Goal: Navigation & Orientation: Understand site structure

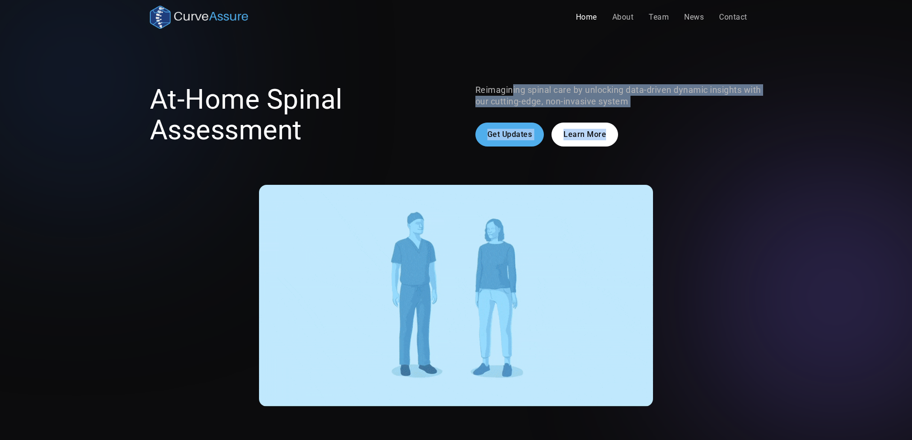
drag, startPoint x: 515, startPoint y: 87, endPoint x: 666, endPoint y: 112, distance: 153.9
click at [666, 112] on div "Reimagining spinal care by unlocking data-driven dynamic insights with our cutt…" at bounding box center [618, 115] width 287 height 62
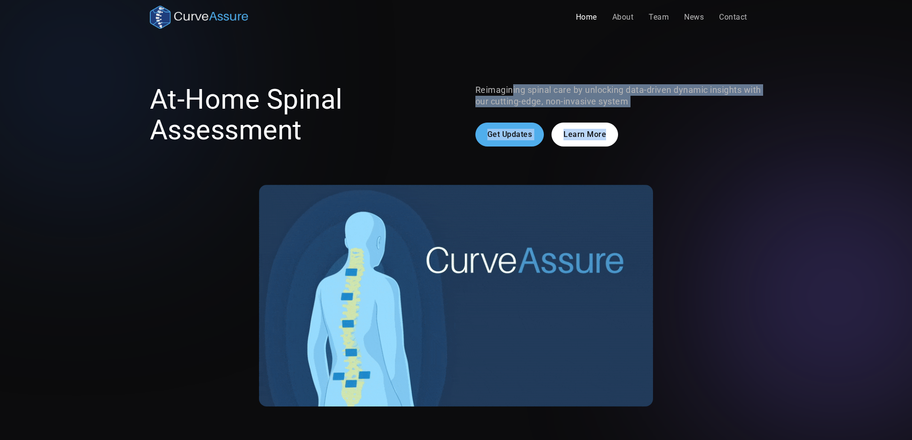
click at [666, 112] on div "Reimagining spinal care by unlocking data-driven dynamic insights with our cutt…" at bounding box center [618, 115] width 287 height 62
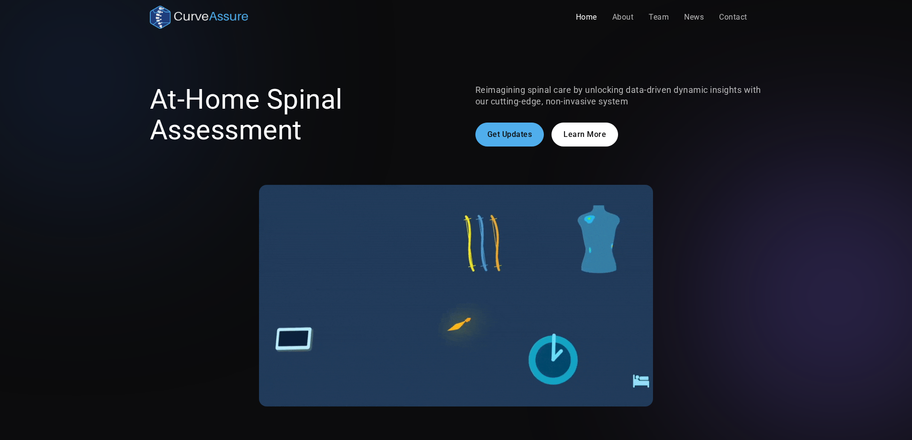
click at [679, 105] on p "Reimagining spinal care by unlocking data-driven dynamic insights with our cutt…" at bounding box center [618, 95] width 287 height 23
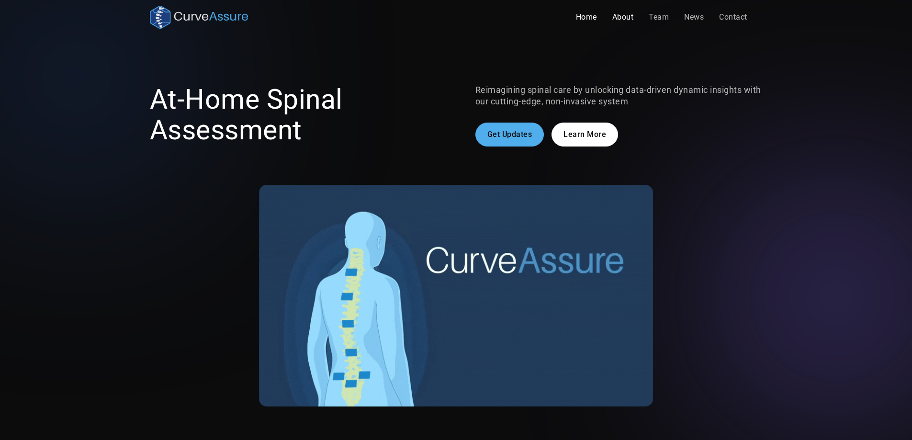
click at [617, 17] on link "About" at bounding box center [623, 17] width 37 height 19
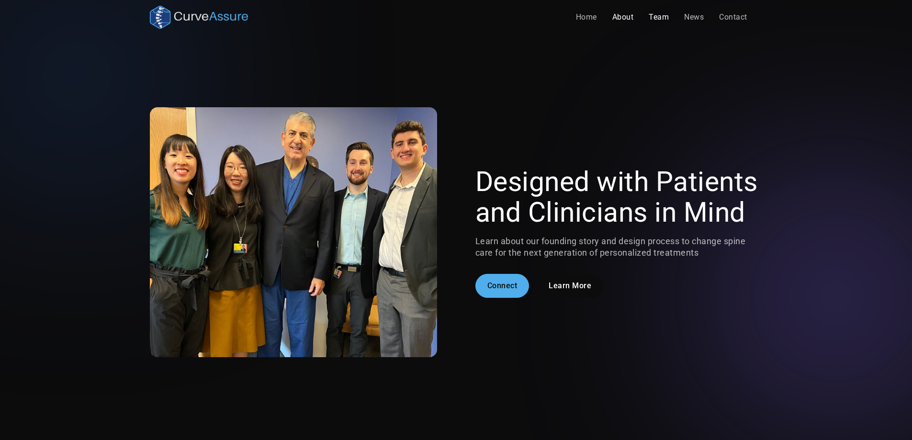
click at [664, 16] on link "Team" at bounding box center [658, 17] width 35 height 19
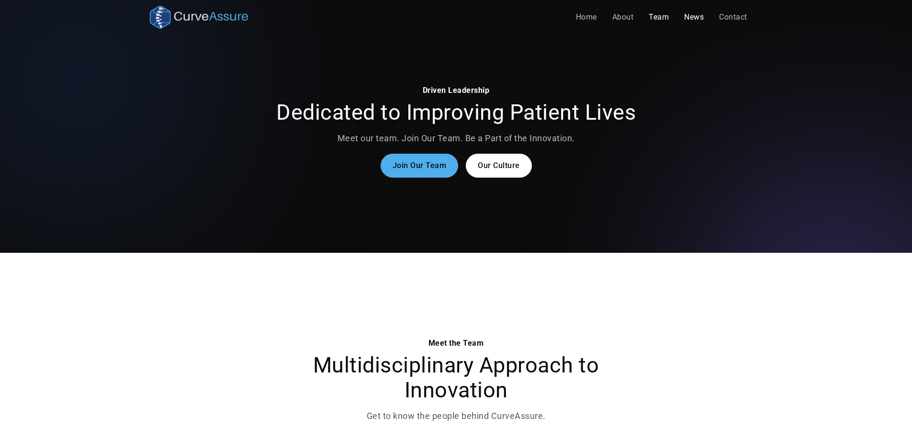
click at [688, 19] on link "News" at bounding box center [693, 17] width 35 height 19
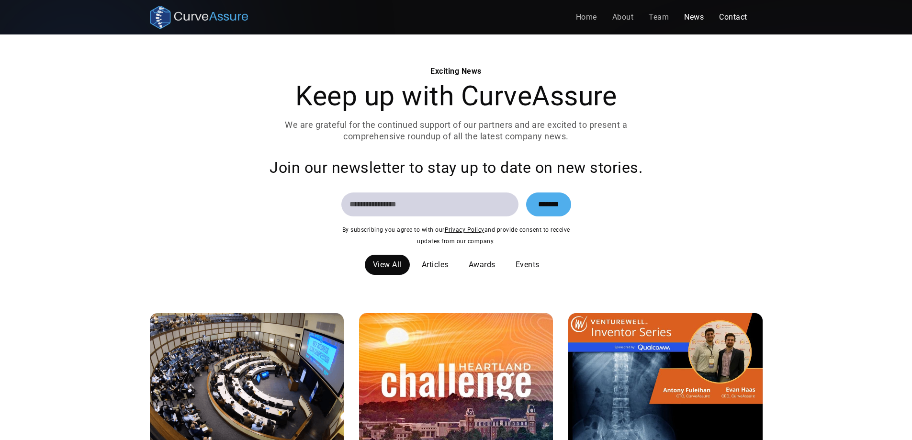
click at [730, 14] on link "Contact" at bounding box center [733, 17] width 44 height 19
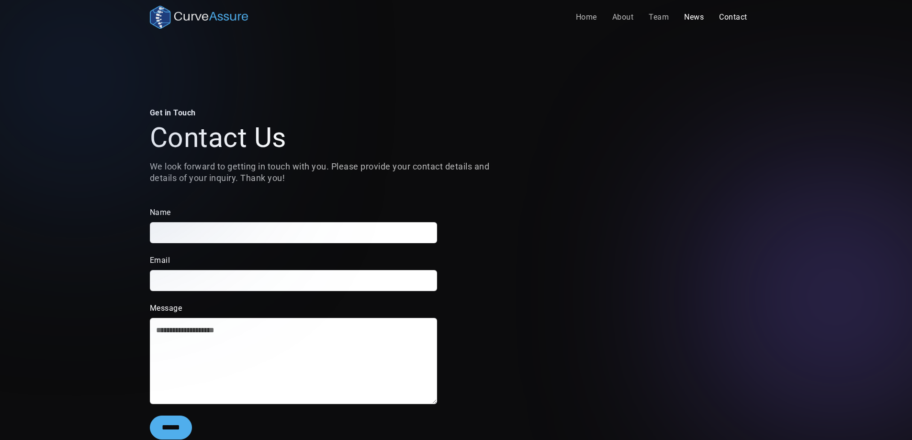
click at [690, 22] on link "News" at bounding box center [693, 17] width 35 height 19
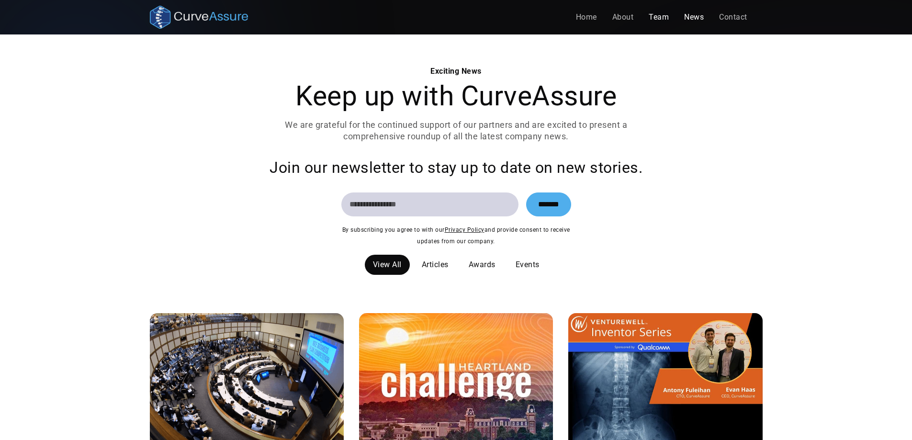
click at [658, 20] on link "Team" at bounding box center [658, 17] width 35 height 19
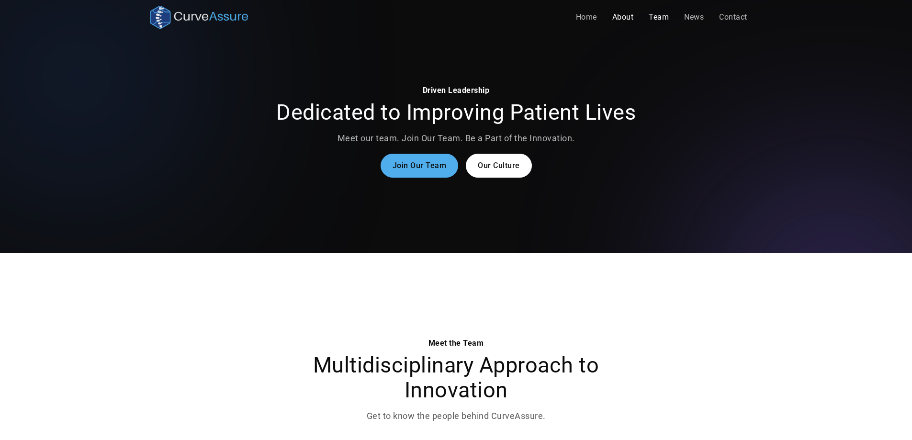
click at [618, 17] on link "About" at bounding box center [623, 17] width 37 height 19
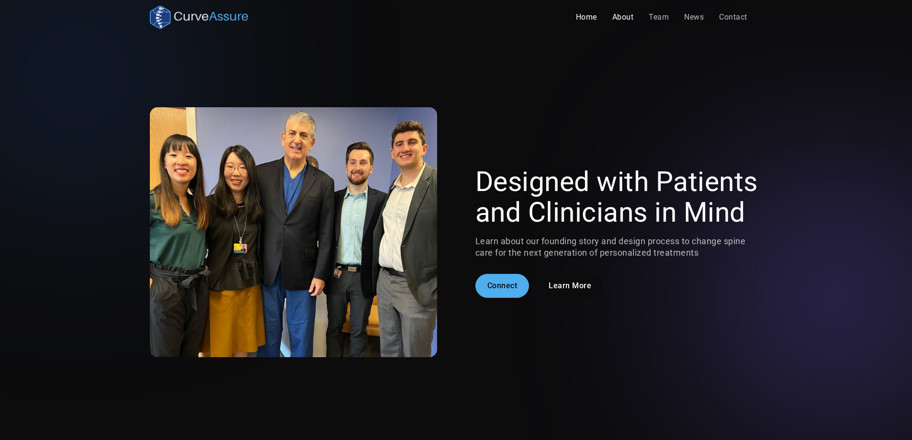
click at [583, 16] on link "Home" at bounding box center [586, 17] width 36 height 19
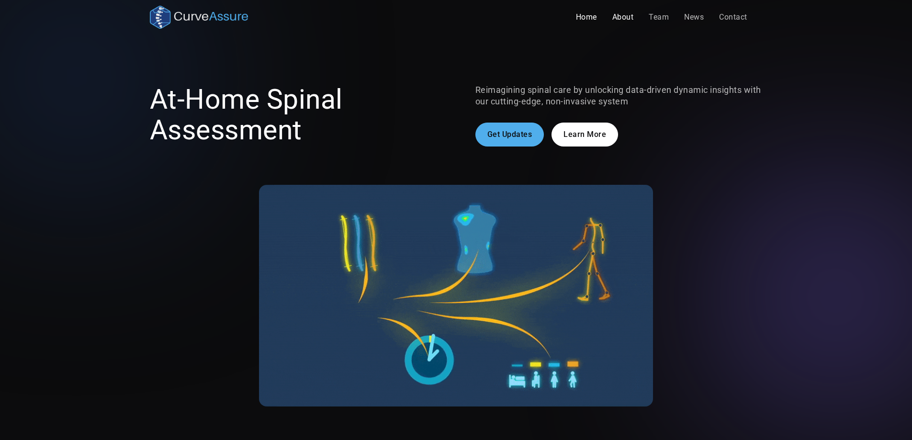
click at [617, 15] on link "About" at bounding box center [623, 17] width 37 height 19
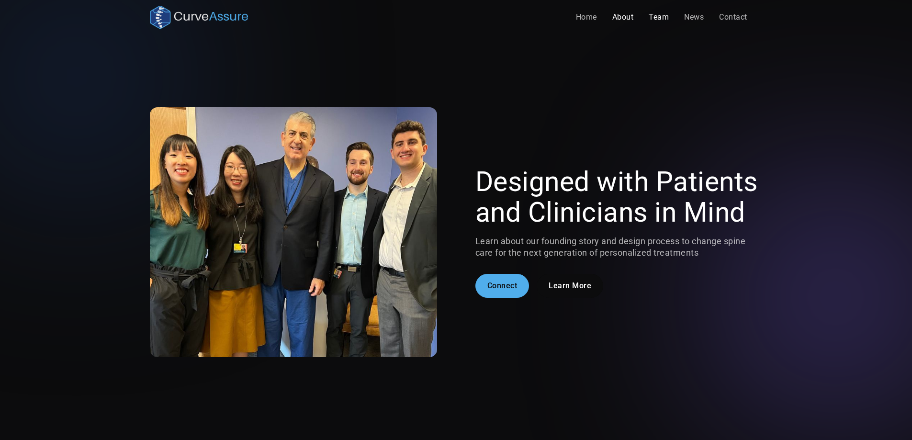
click at [655, 13] on link "Team" at bounding box center [658, 17] width 35 height 19
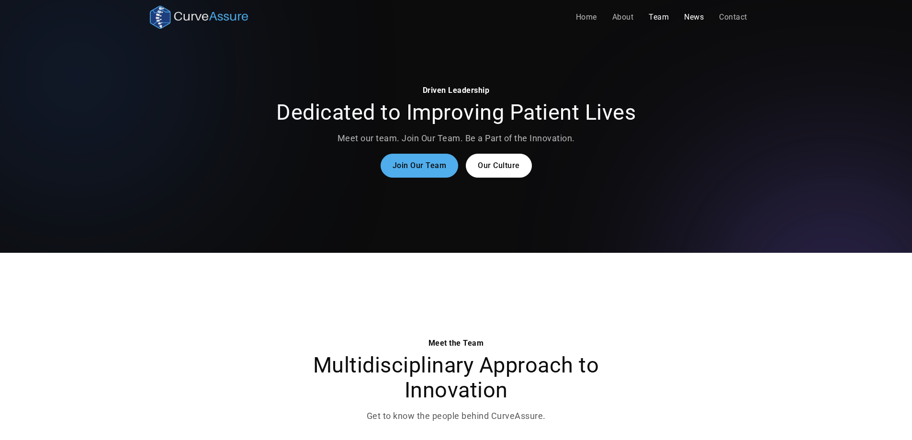
click at [698, 14] on link "News" at bounding box center [693, 17] width 35 height 19
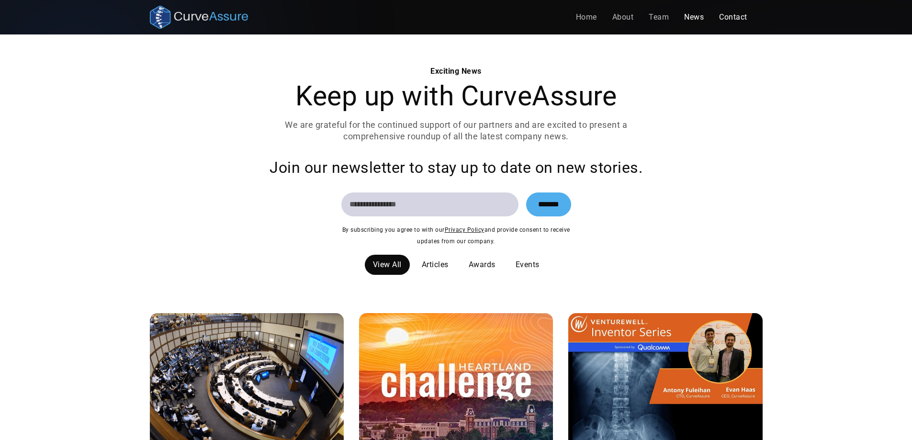
click at [737, 14] on link "Contact" at bounding box center [733, 17] width 44 height 19
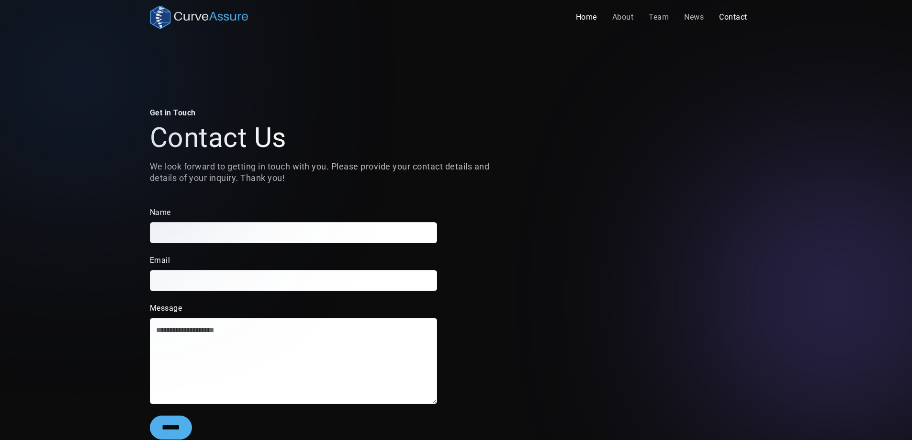
click at [583, 17] on link "Home" at bounding box center [586, 17] width 36 height 19
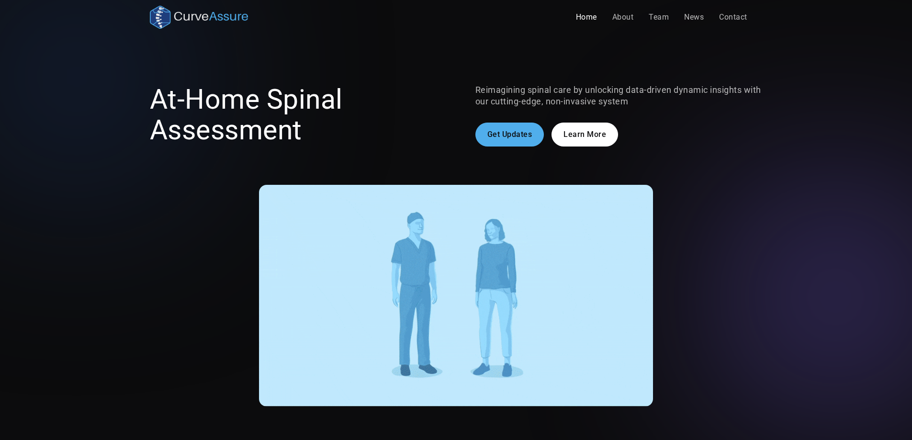
click at [174, 19] on img "home" at bounding box center [199, 17] width 99 height 23
